Goal: Task Accomplishment & Management: Complete application form

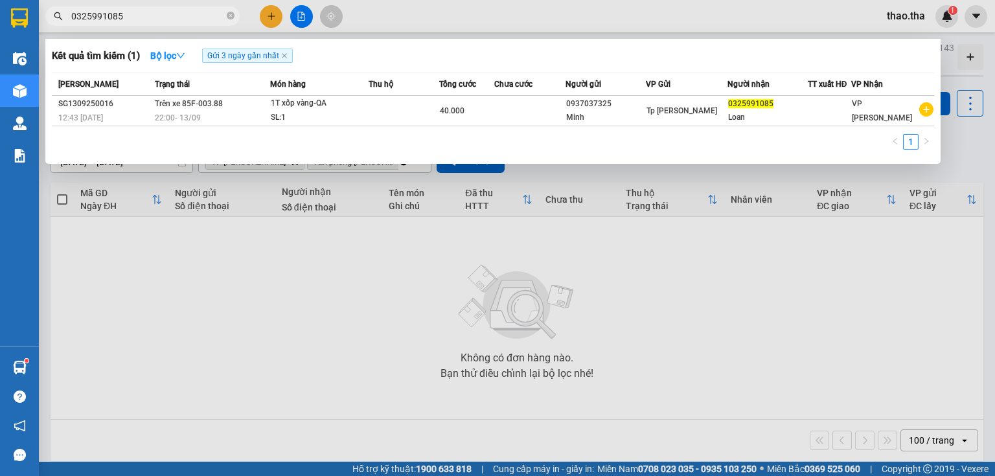
scroll to position [60, 0]
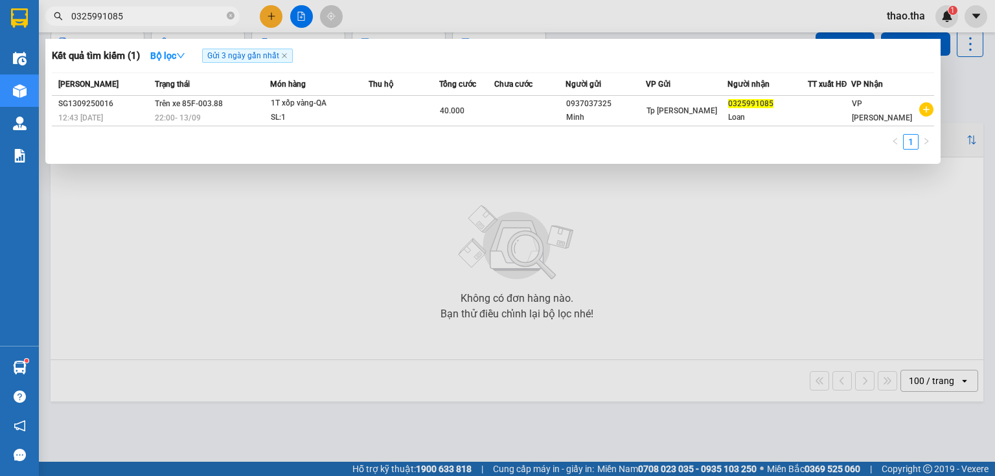
click at [972, 11] on div at bounding box center [497, 238] width 995 height 476
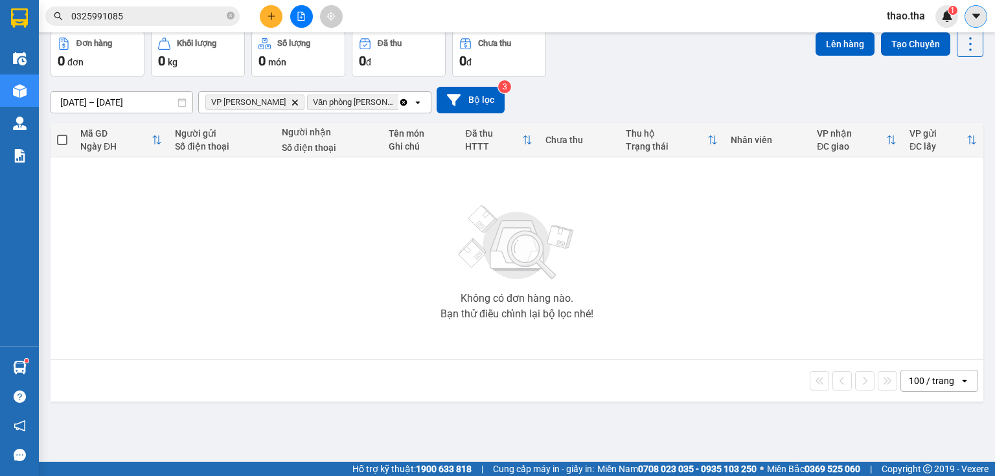
click at [974, 17] on icon "caret-down" at bounding box center [976, 16] width 12 height 12
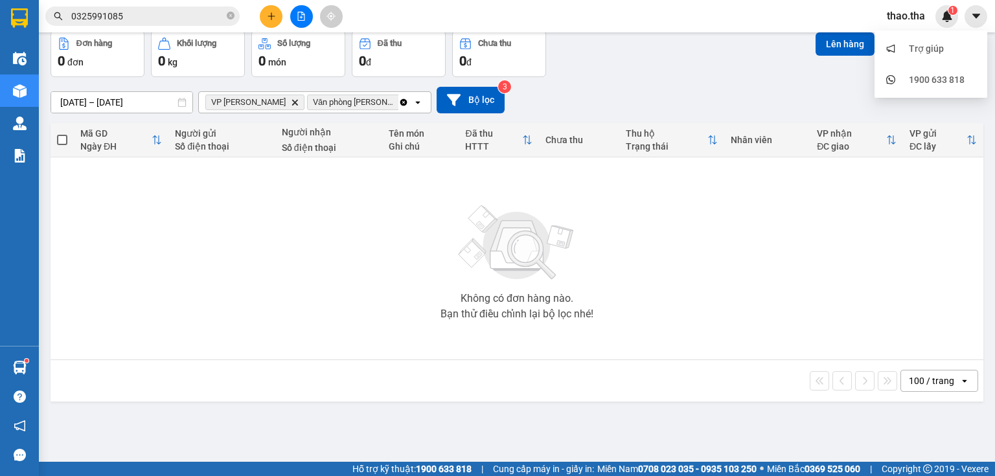
click at [917, 13] on span "thao.tha" at bounding box center [905, 16] width 59 height 16
click at [906, 38] on span "Đăng xuất" at bounding box center [923, 40] width 54 height 14
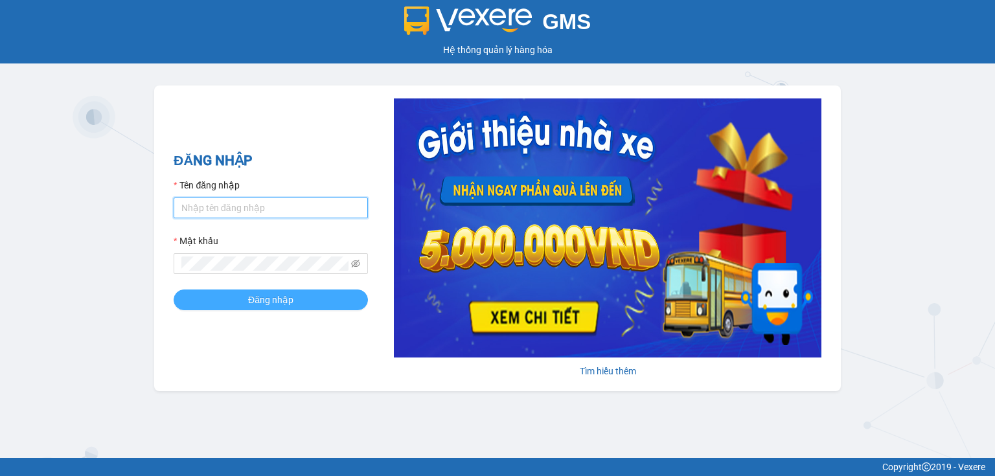
type input "phuong.tha"
click at [251, 306] on span "Đăng nhập" at bounding box center [270, 300] width 45 height 14
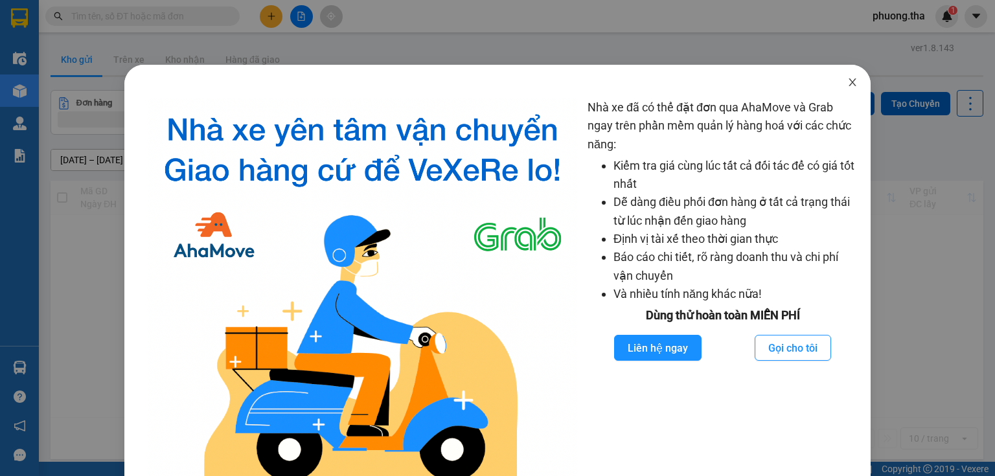
click at [850, 80] on icon "close" at bounding box center [852, 82] width 10 height 10
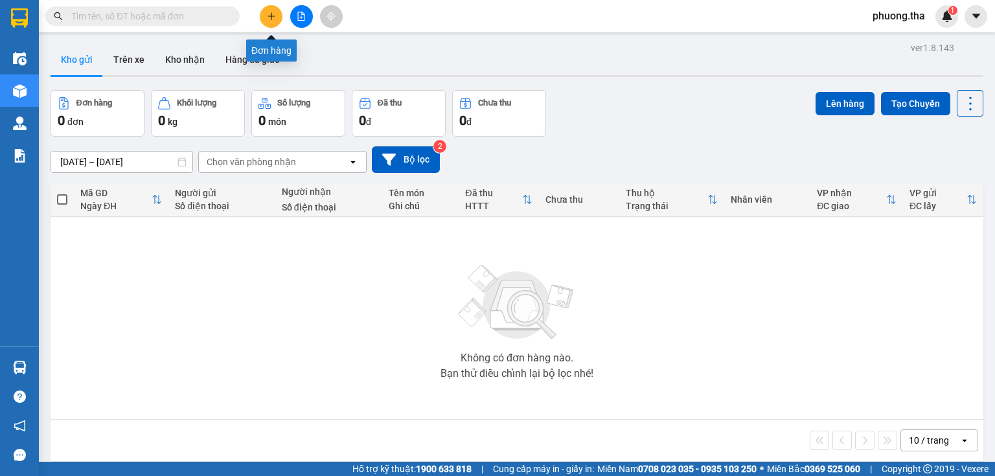
drag, startPoint x: 271, startPoint y: 21, endPoint x: 976, endPoint y: 75, distance: 707.4
click at [284, 21] on div at bounding box center [301, 16] width 97 height 23
click at [272, 16] on icon "plus" at bounding box center [270, 16] width 7 height 1
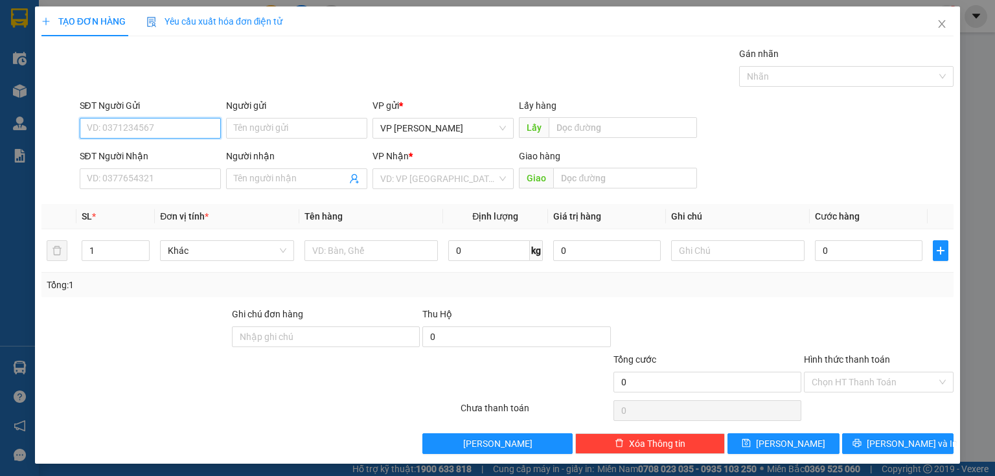
click at [163, 130] on input "SĐT Người Gửi" at bounding box center [150, 128] width 141 height 21
type input "0908851103"
click at [295, 122] on input "Người gửi" at bounding box center [296, 128] width 141 height 21
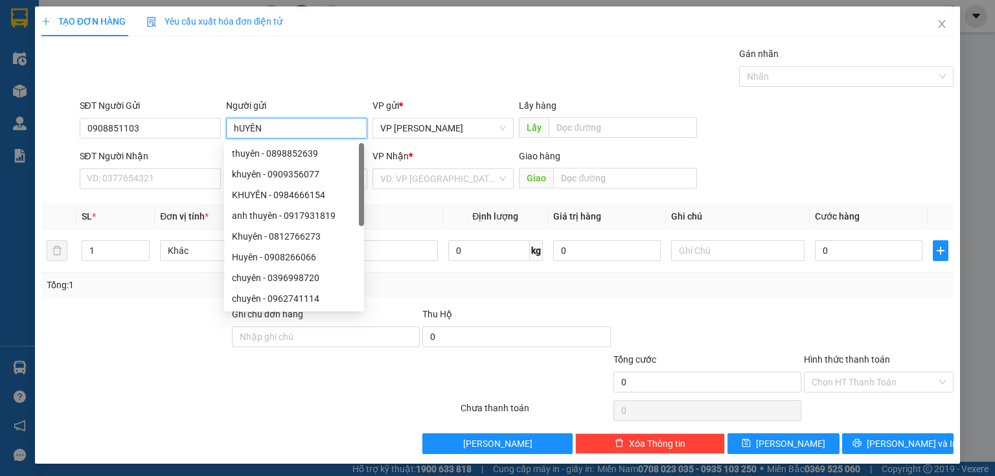
drag, startPoint x: 263, startPoint y: 126, endPoint x: 223, endPoint y: 139, distance: 41.6
click at [226, 139] on div "Người gửi hUYÊN" at bounding box center [296, 120] width 141 height 45
type input "Huyên"
click at [179, 177] on input "SĐT Người Nhận" at bounding box center [150, 178] width 141 height 21
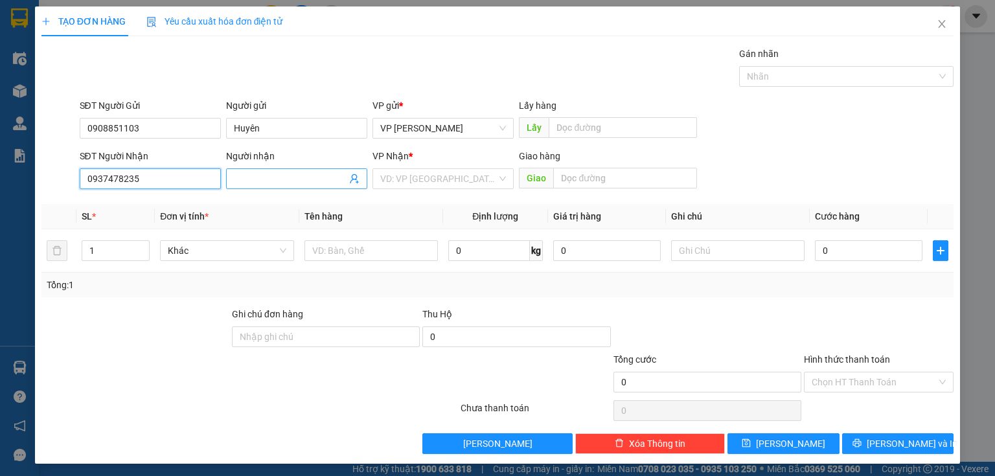
type input "0937478235"
click at [241, 179] on input "Người nhận" at bounding box center [290, 179] width 113 height 14
type input "[PERSON_NAME]"
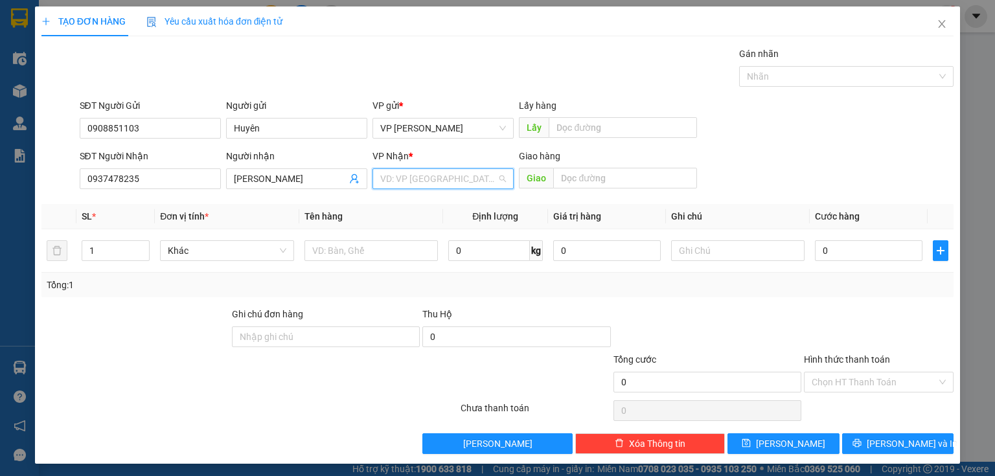
click at [390, 176] on input "search" at bounding box center [438, 178] width 117 height 19
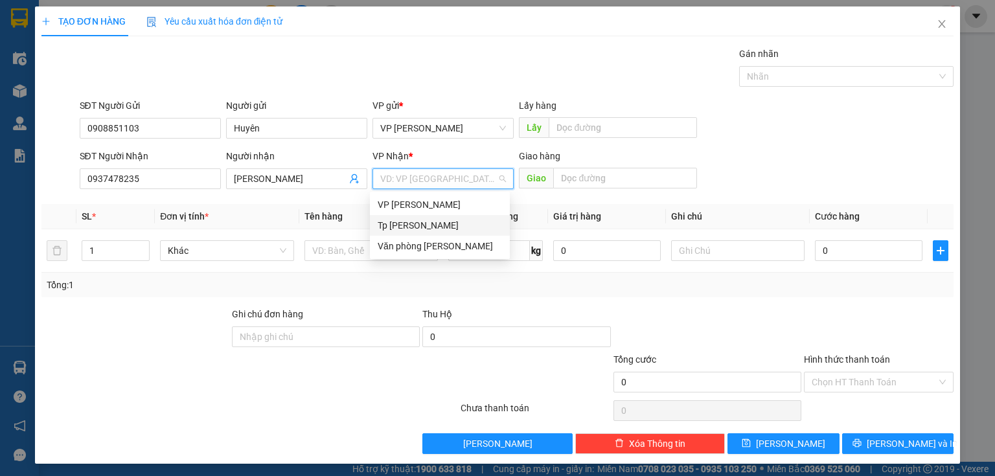
click at [404, 228] on div "Tp [PERSON_NAME]" at bounding box center [440, 225] width 124 height 14
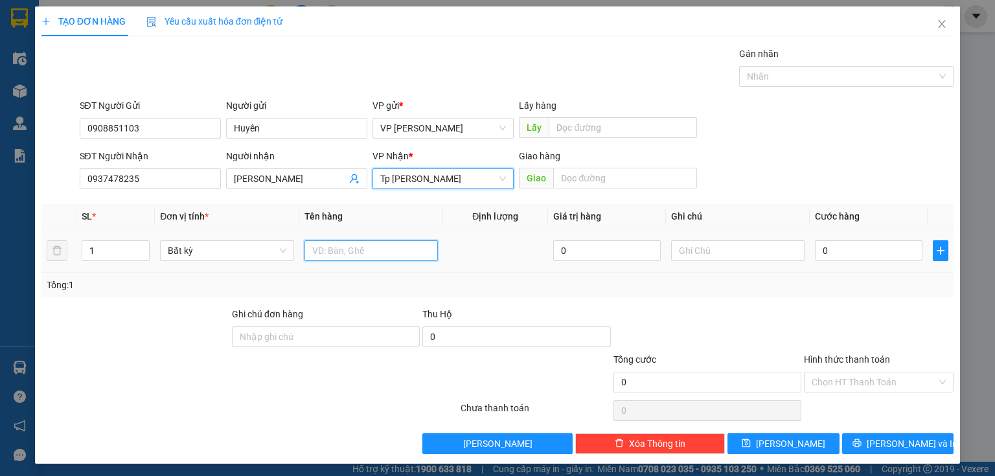
click at [356, 247] on input "text" at bounding box center [370, 250] width 133 height 21
type input "1 xe máy 85V5-4144 + chia khóa"
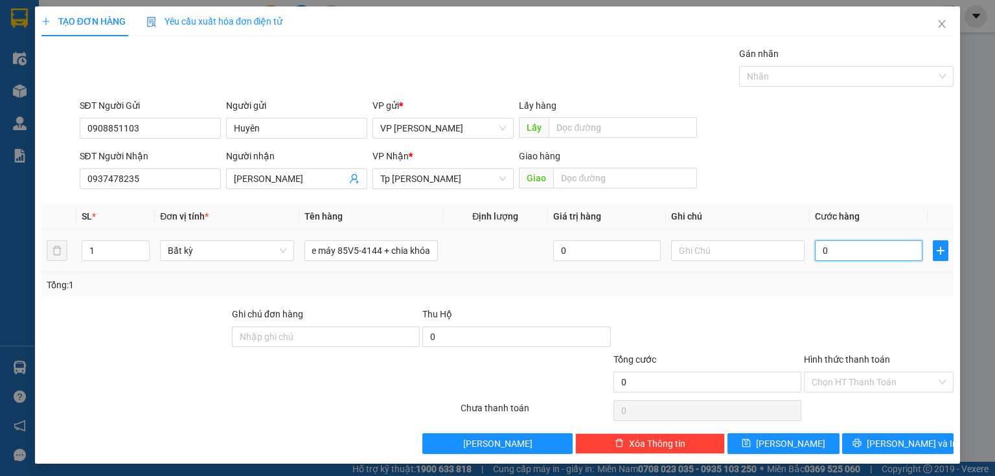
scroll to position [0, 0]
type input "2"
type input "25"
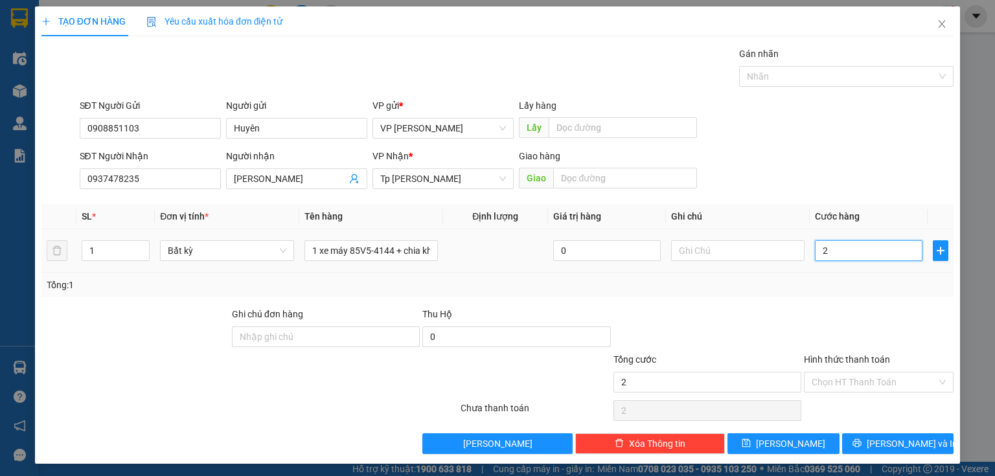
type input "25"
type input "250"
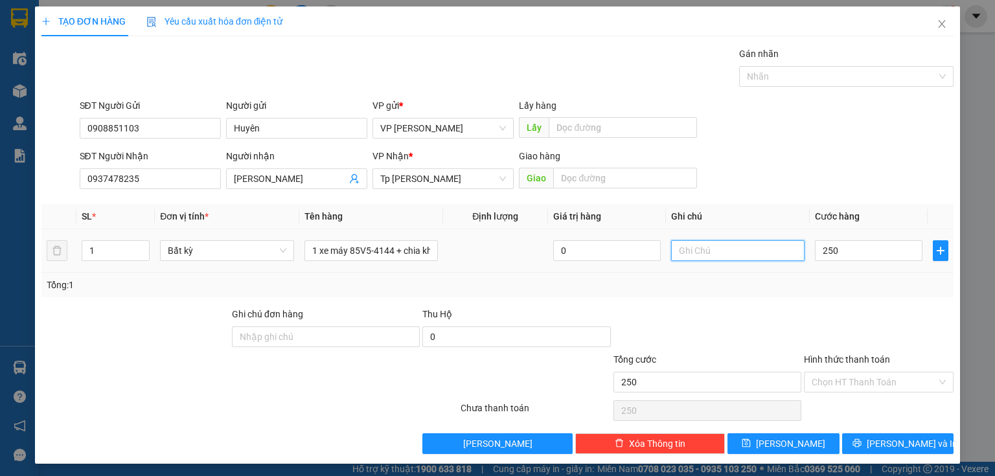
type input "250.000"
click at [726, 254] on input "text" at bounding box center [737, 250] width 133 height 21
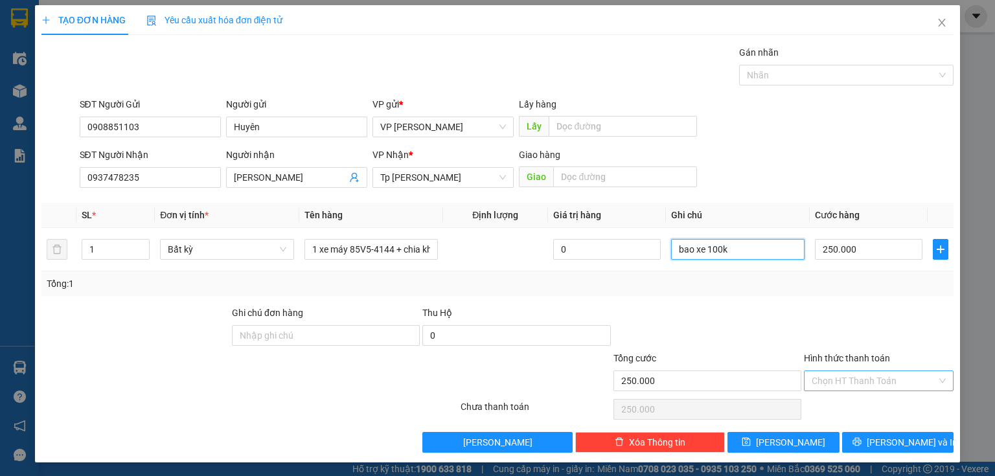
scroll to position [2, 0]
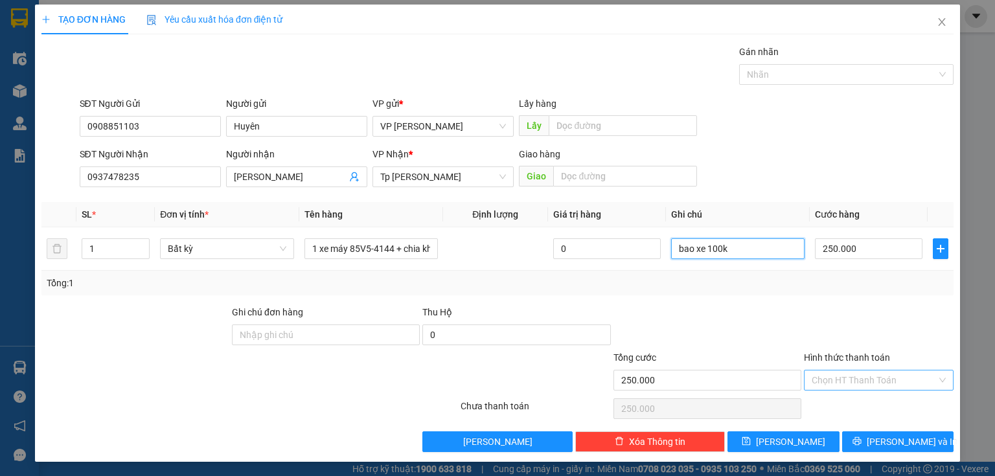
type input "bao xe 100k"
click at [867, 385] on input "Hình thức thanh toán" at bounding box center [874, 379] width 125 height 19
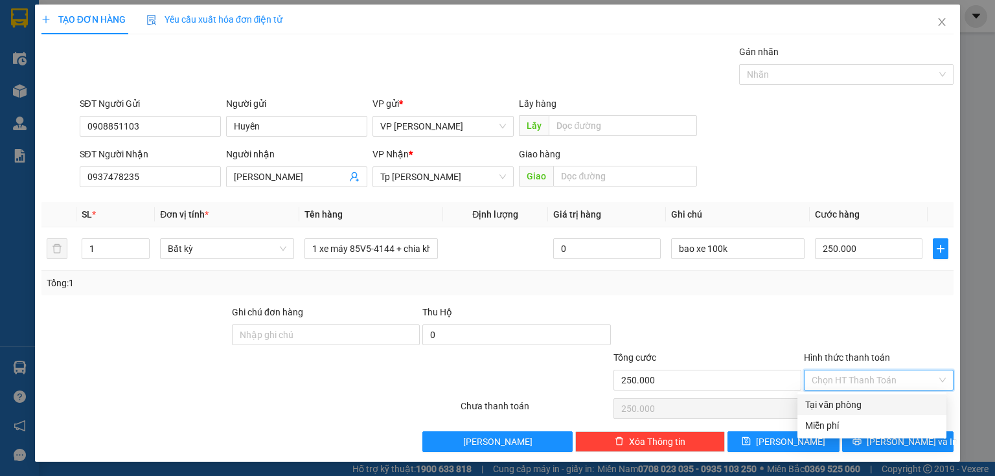
drag, startPoint x: 861, startPoint y: 402, endPoint x: 869, endPoint y: 409, distance: 10.5
click at [865, 402] on div "Tại văn phòng" at bounding box center [871, 405] width 133 height 14
type input "0"
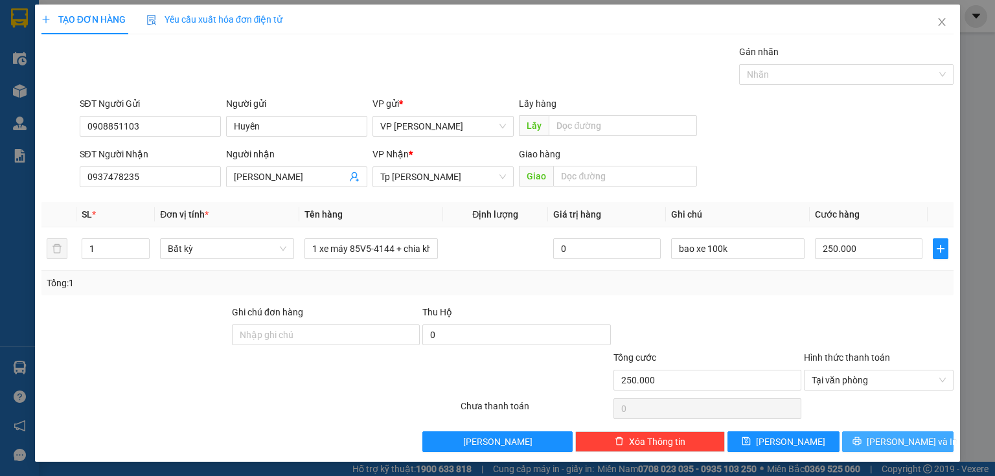
click at [876, 436] on button "[PERSON_NAME] và In" at bounding box center [898, 441] width 112 height 21
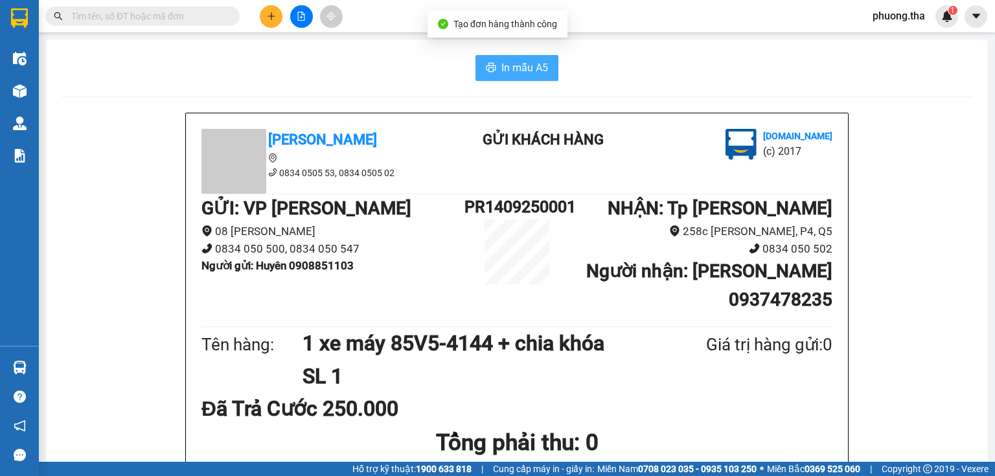
click at [501, 74] on span "In mẫu A5" at bounding box center [524, 68] width 47 height 16
click at [509, 73] on span "In mẫu A5" at bounding box center [524, 68] width 47 height 16
